Goal: Information Seeking & Learning: Learn about a topic

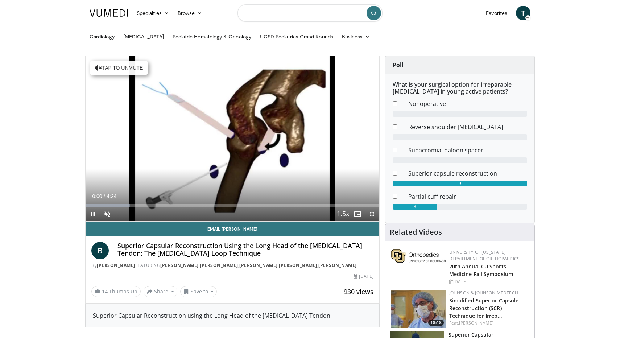
click at [250, 12] on input "Search topics, interventions" at bounding box center [309, 12] width 145 height 17
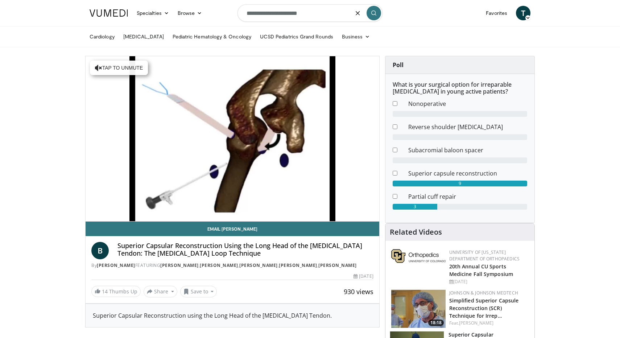
type input "**********"
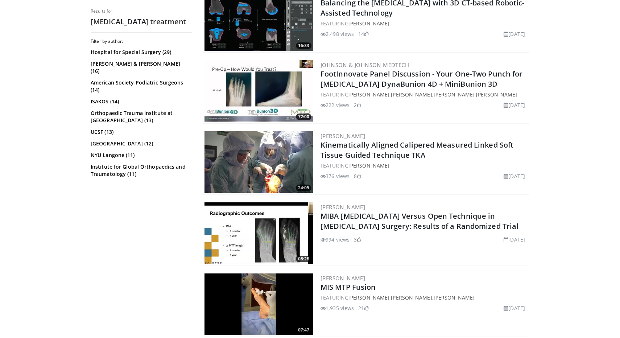
scroll to position [877, 0]
